Goal: Information Seeking & Learning: Learn about a topic

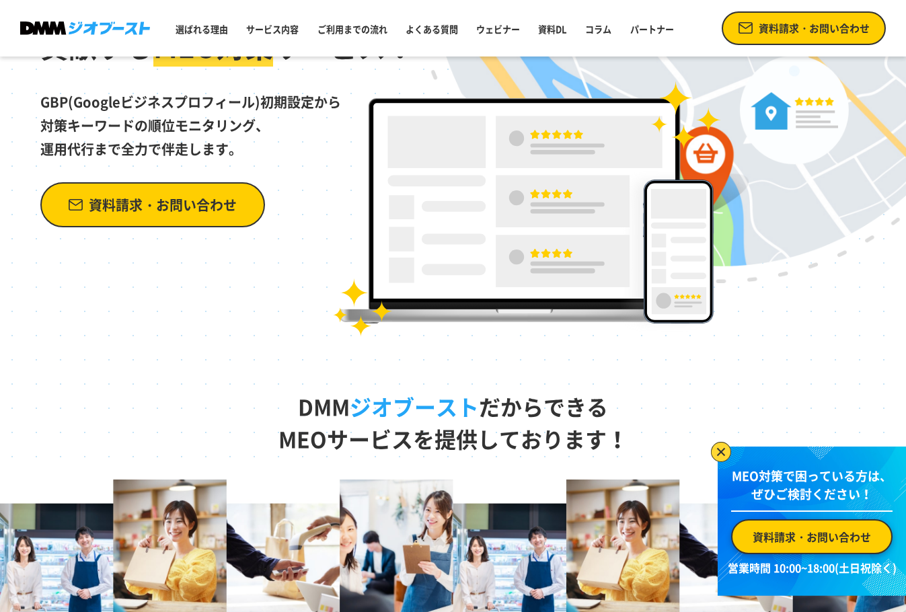
scroll to position [336, 0]
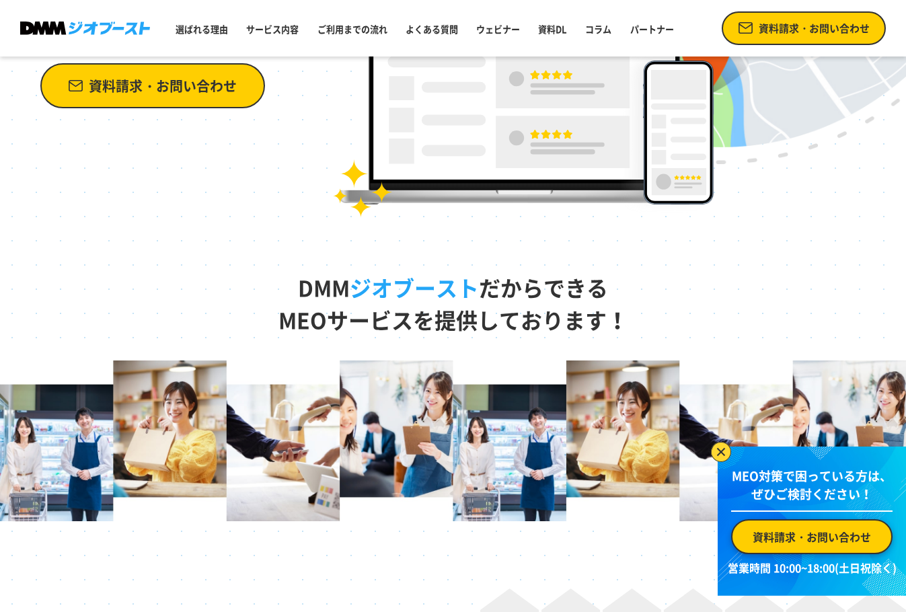
click at [720, 452] on img at bounding box center [721, 452] width 20 height 20
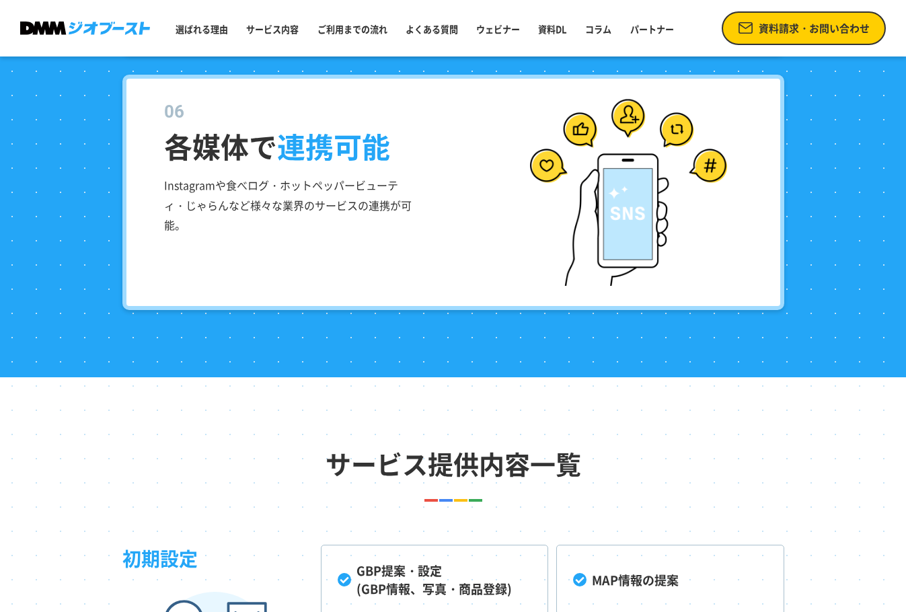
scroll to position [3093, 0]
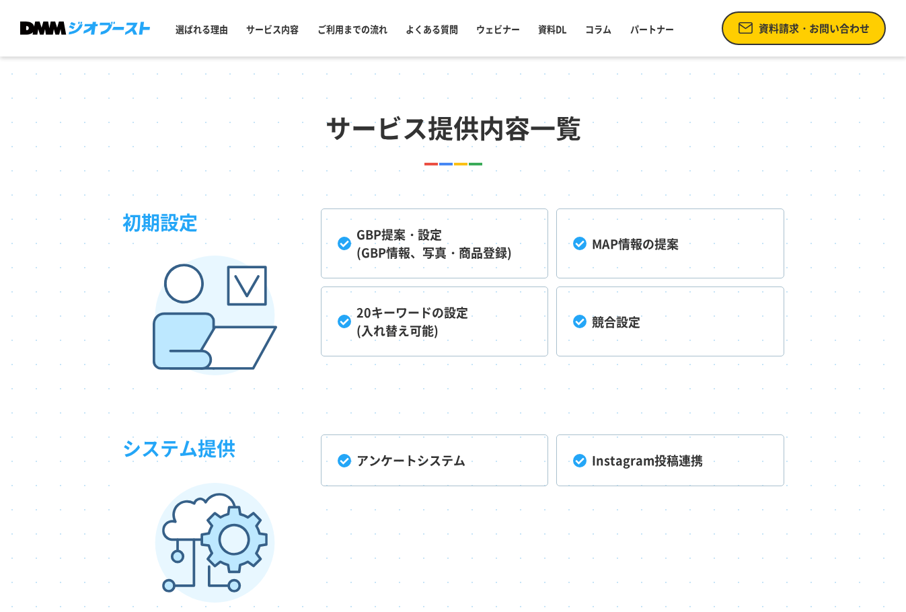
click at [617, 289] on li "競合設定" at bounding box center [669, 321] width 227 height 70
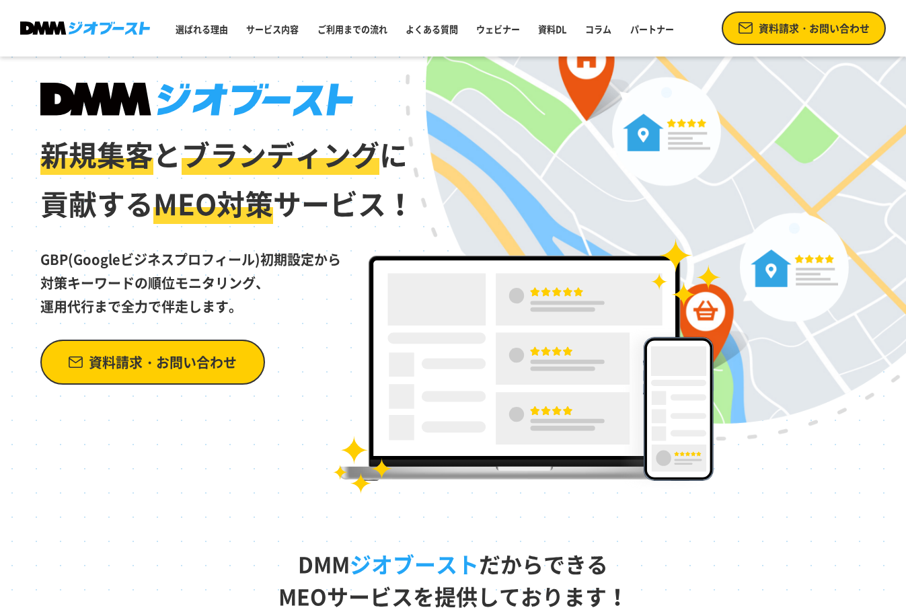
scroll to position [0, 0]
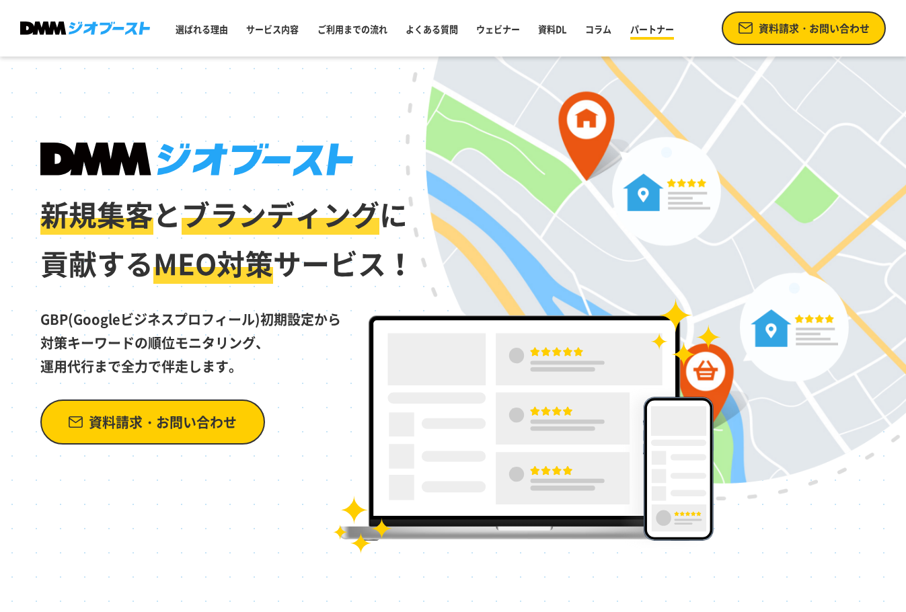
click at [644, 31] on link "パートナー" at bounding box center [652, 29] width 54 height 24
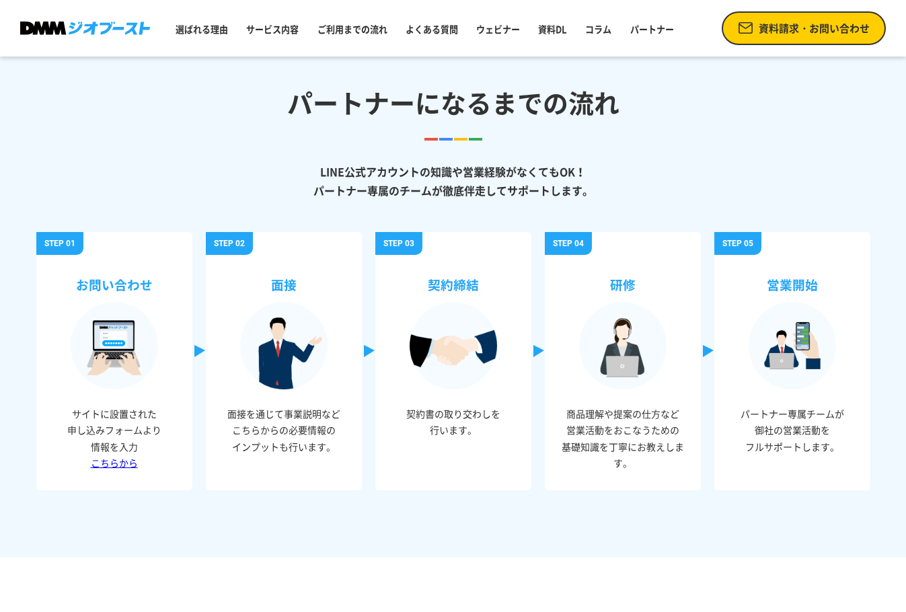
scroll to position [336, 0]
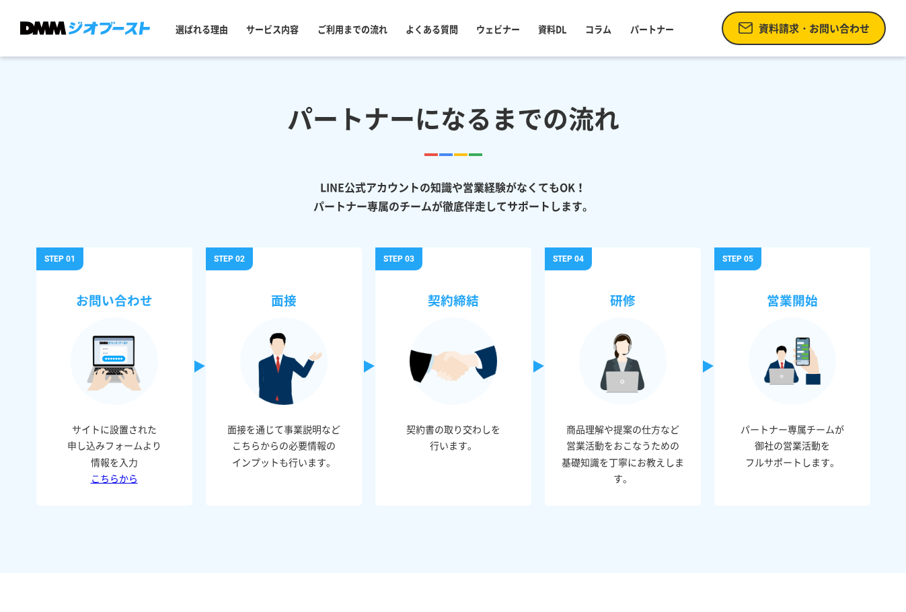
drag, startPoint x: 365, startPoint y: 193, endPoint x: 662, endPoint y: 217, distance: 297.5
click at [662, 217] on div "LINE公式アカウントの知識や営業経験がなくてもOK！ パートナー専属のチームが徹底伴走してサポートします。 お問い合わせ サイトに設置された 申し込みフォー…" at bounding box center [453, 364] width 861 height 417
click at [642, 207] on p "LINE公式アカウントの知識や営業経験がなくてもOK！ パートナー専属のチームが徹底伴走してサポートします。" at bounding box center [453, 197] width 834 height 38
click at [637, 207] on p "LINE公式アカウントの知識や営業経験がなくてもOK！ パートナー専属のチームが徹底伴走してサポートします。" at bounding box center [453, 197] width 834 height 38
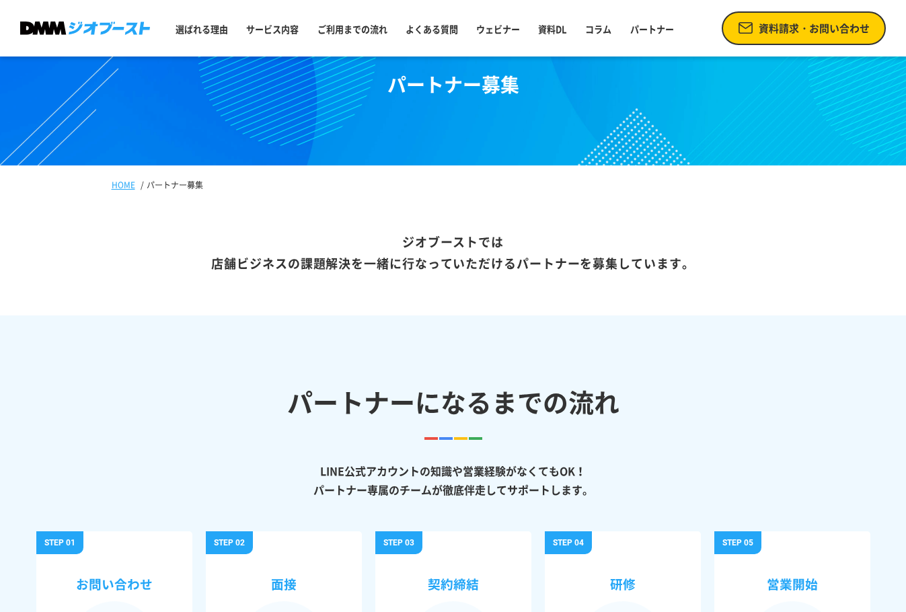
scroll to position [0, 0]
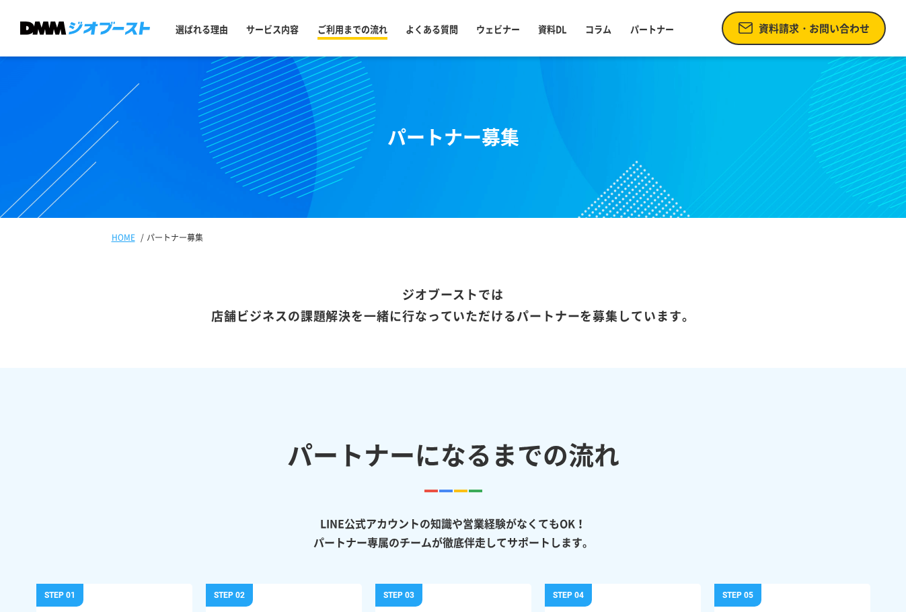
click at [387, 36] on link "ご利用までの流れ" at bounding box center [352, 29] width 81 height 24
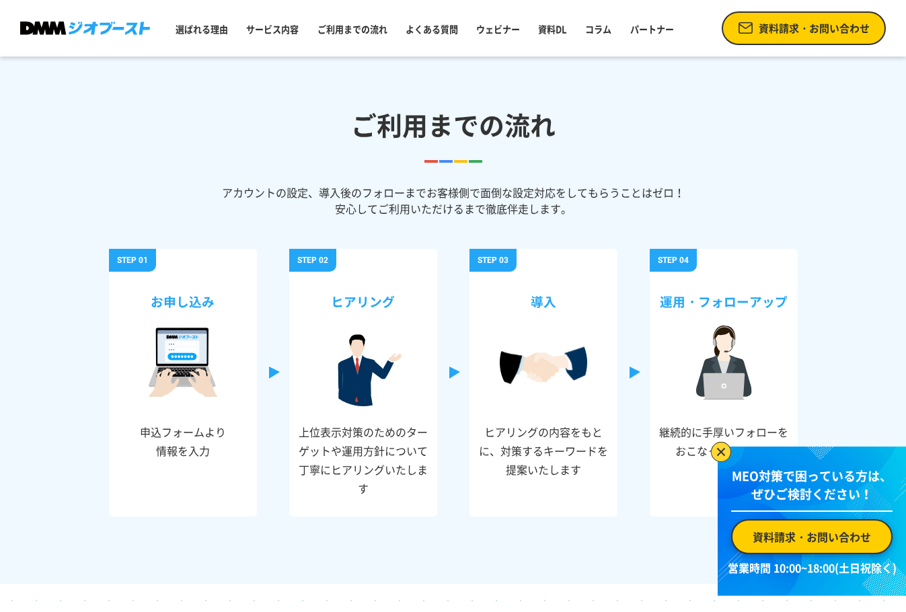
scroll to position [4587, 0]
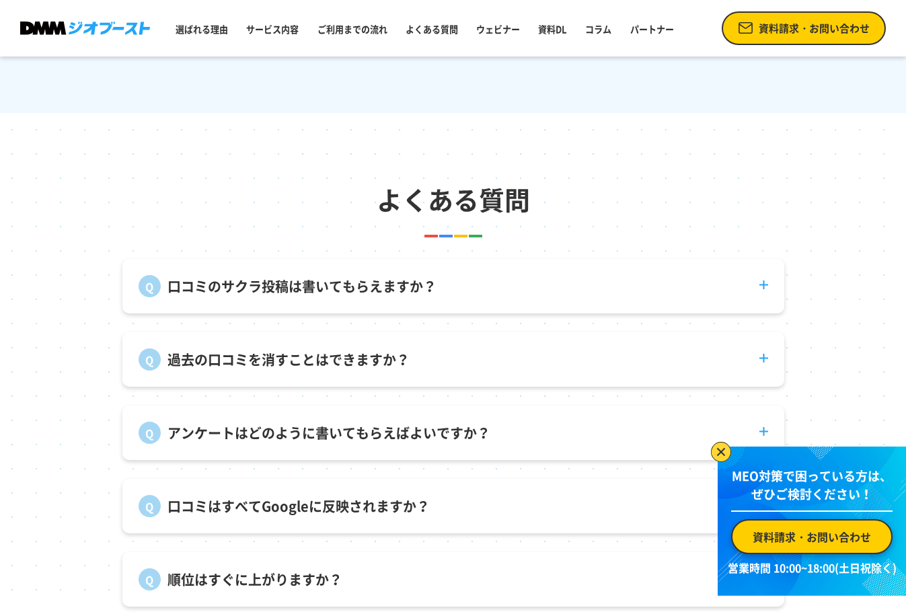
click at [428, 276] on p "口コミのサクラ投稿は書いてもらえますか？" at bounding box center [301, 286] width 269 height 20
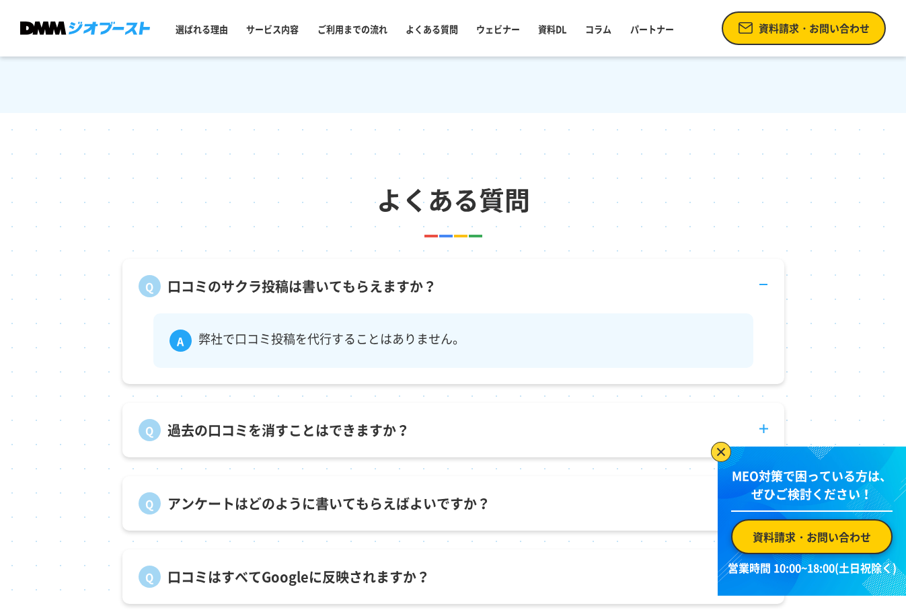
click at [428, 276] on p "口コミのサクラ投稿は書いてもらえますか？" at bounding box center [301, 286] width 269 height 20
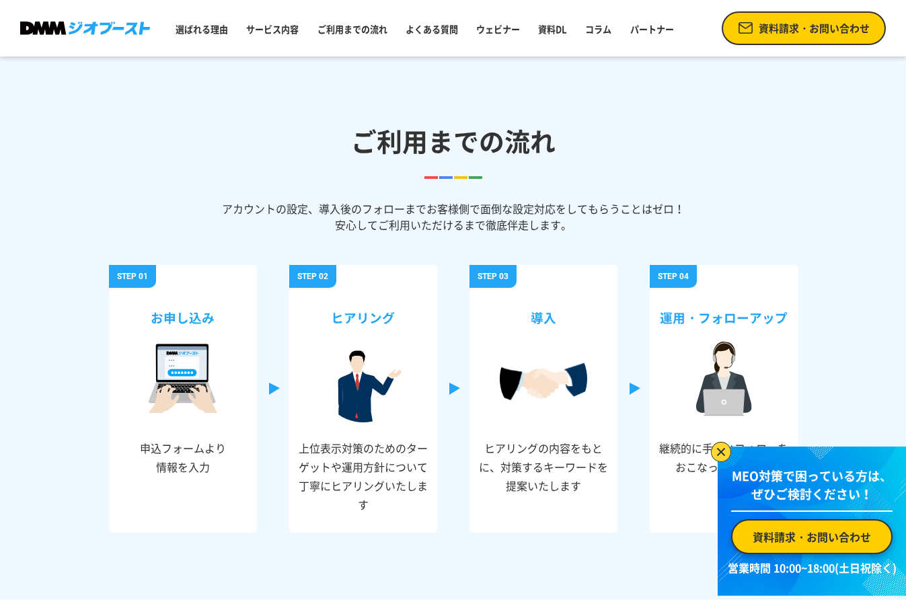
scroll to position [3938, 0]
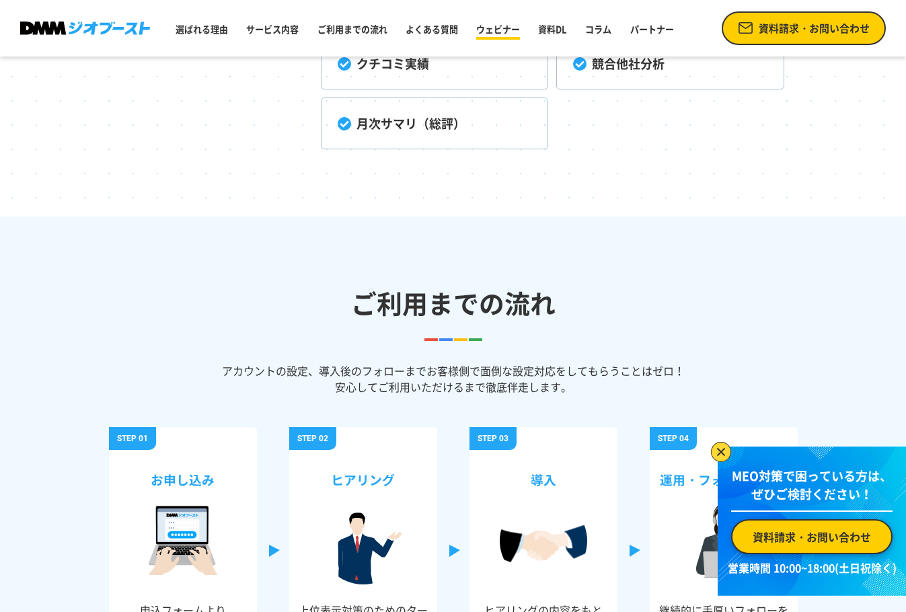
click at [504, 27] on link "ウェビナー" at bounding box center [498, 29] width 54 height 24
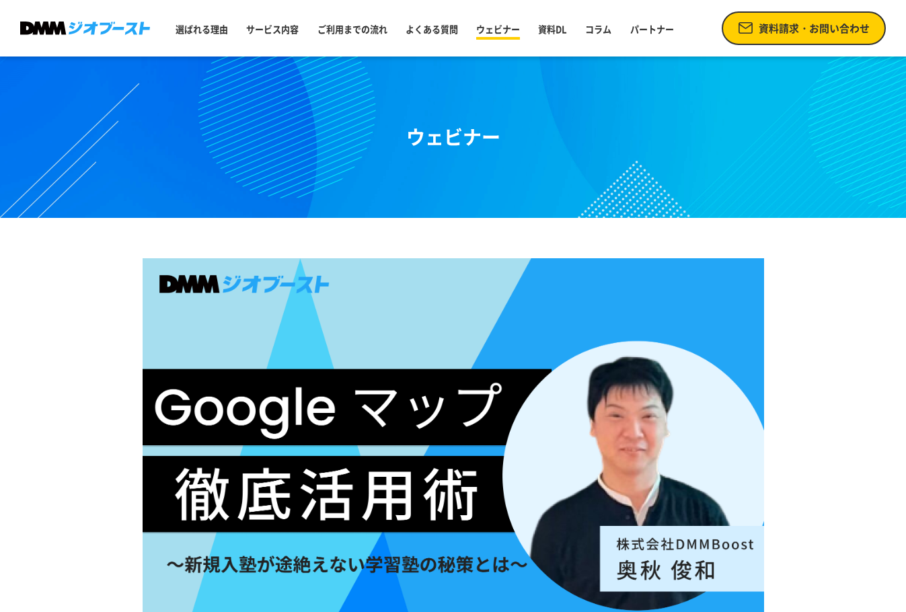
click at [516, 32] on link "ウェビナー" at bounding box center [498, 29] width 54 height 24
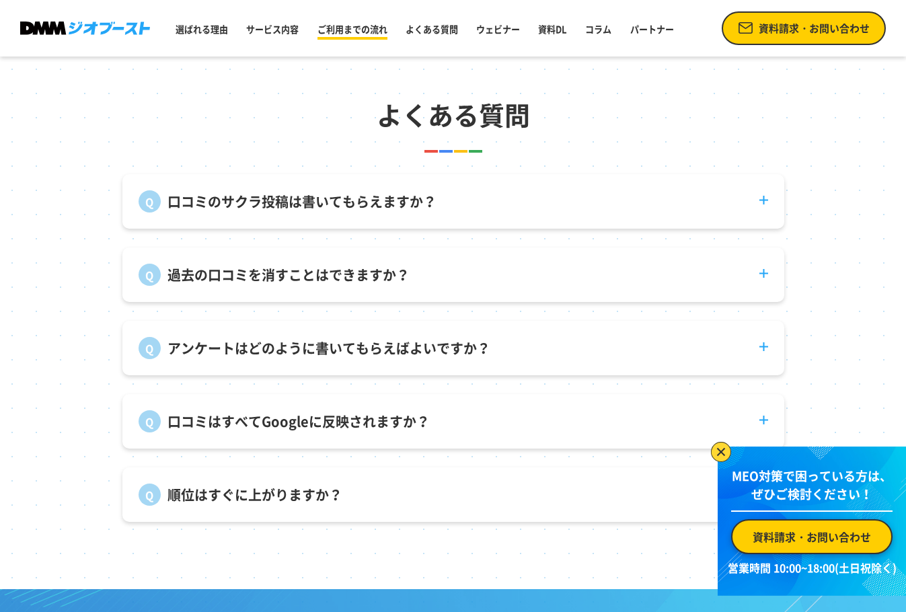
click at [389, 32] on link "ご利用までの流れ" at bounding box center [352, 29] width 81 height 24
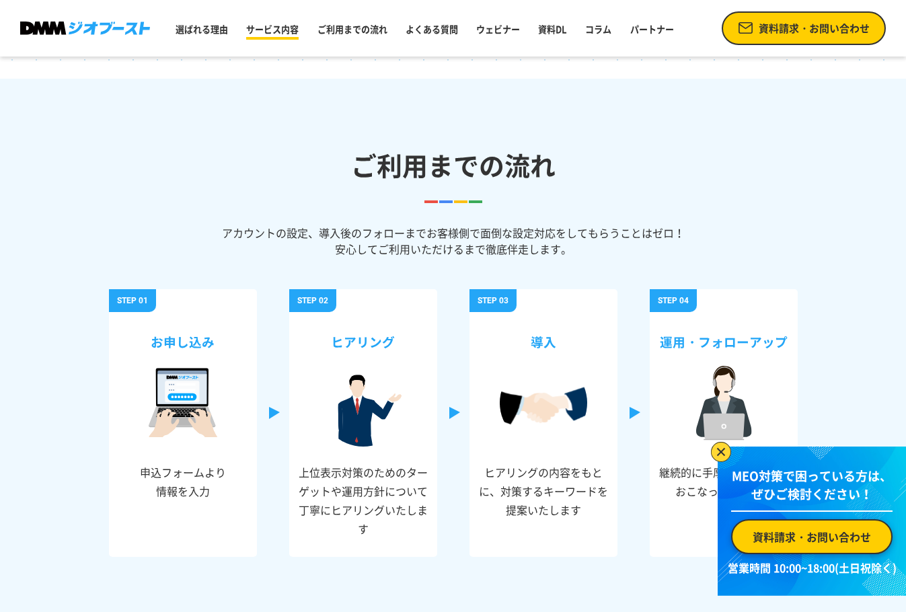
click at [286, 24] on link "サービス内容" at bounding box center [272, 29] width 63 height 24
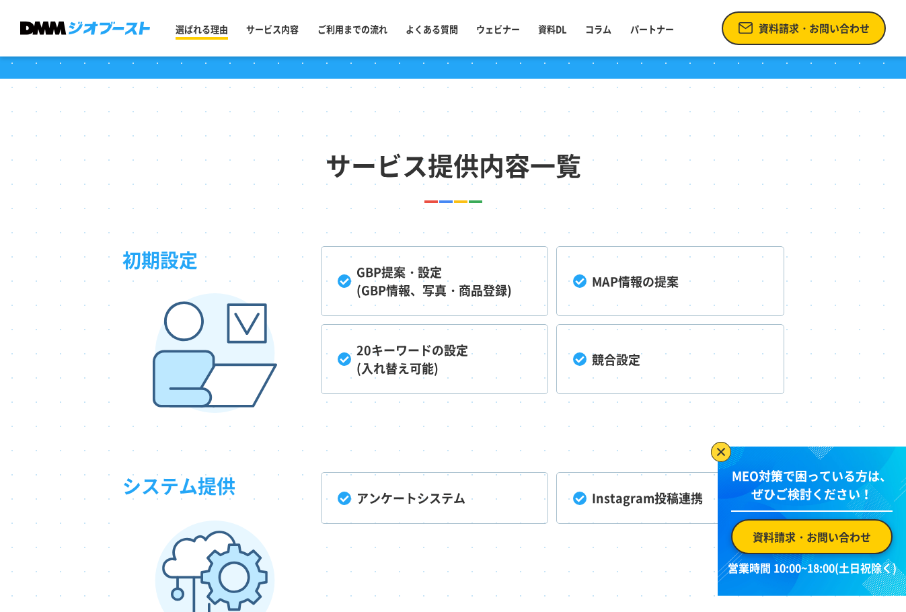
click at [218, 34] on link "選ばれる理由" at bounding box center [201, 29] width 63 height 24
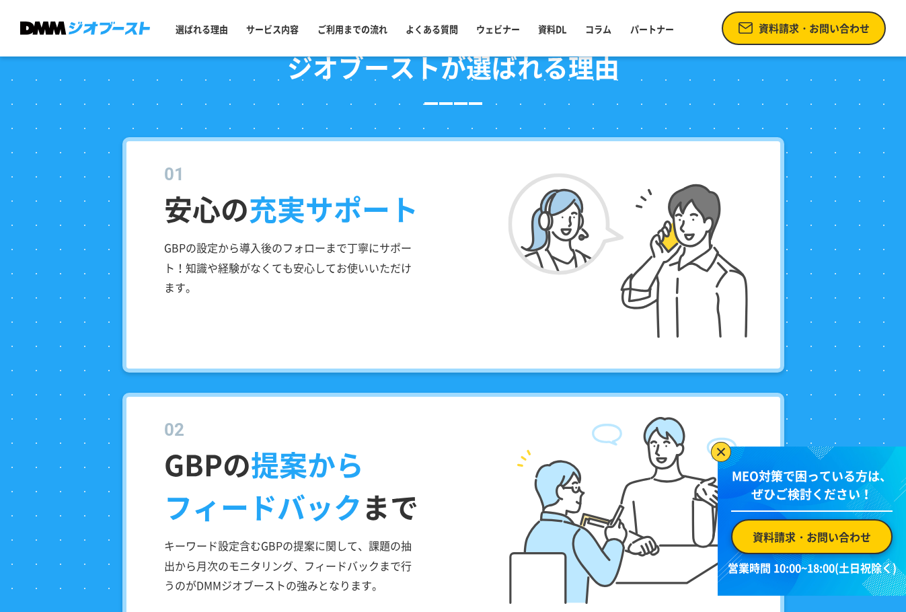
scroll to position [1319, 0]
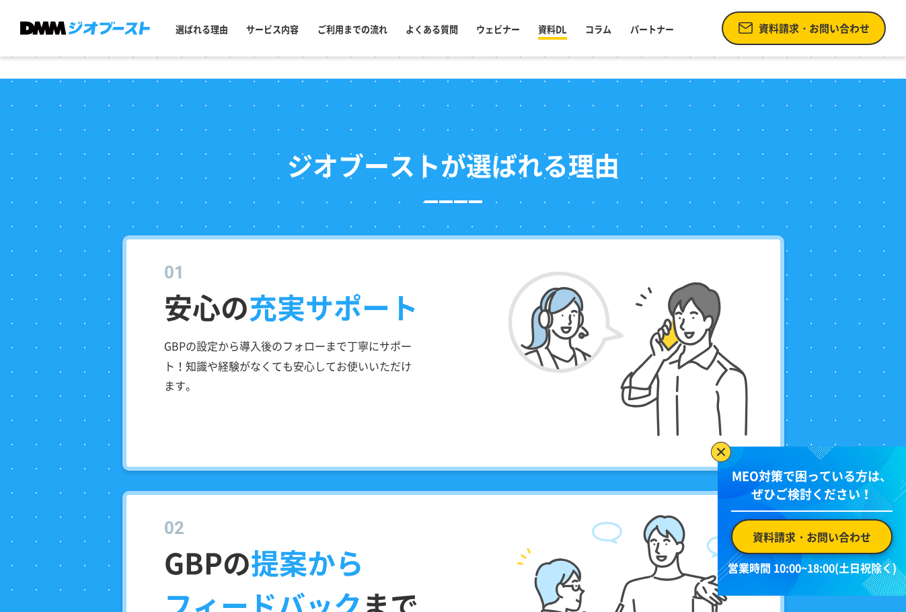
click at [561, 26] on link "資料DL" at bounding box center [553, 29] width 40 height 24
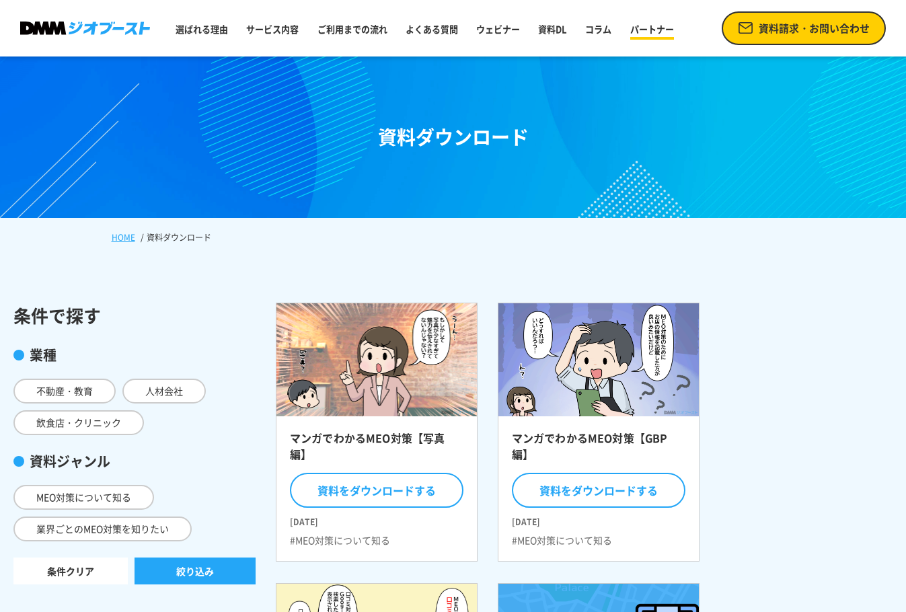
click at [646, 20] on link "パートナー" at bounding box center [652, 29] width 54 height 24
